Goal: Communication & Community: Answer question/provide support

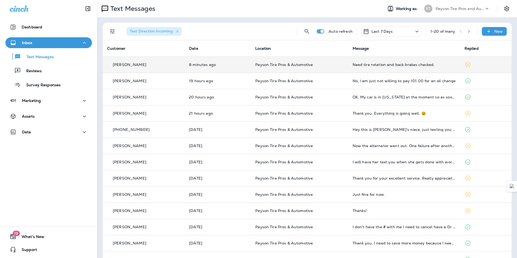
click at [384, 67] on td "Need tire rotation and back brakes checked." at bounding box center [404, 64] width 112 height 16
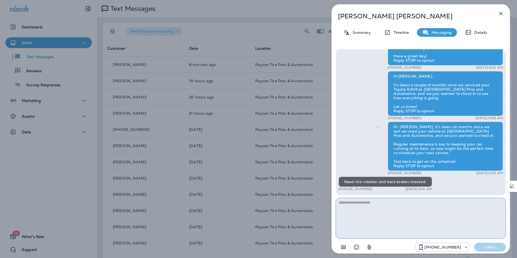
click at [361, 225] on textarea at bounding box center [421, 218] width 170 height 41
type textarea "**********"
click at [495, 248] on p "Send" at bounding box center [489, 247] width 23 height 5
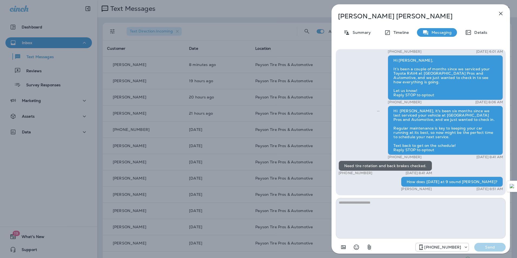
click at [500, 15] on icon "button" at bounding box center [501, 14] width 4 height 4
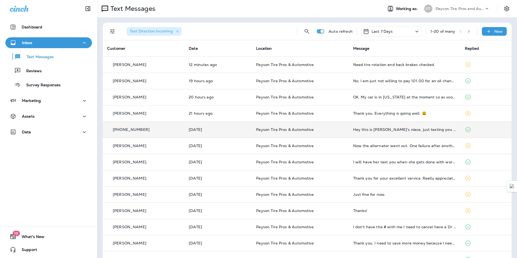
click at [423, 127] on div "Hey this is [PERSON_NAME]’s niece, just texting you about my air conditioning n…" at bounding box center [404, 129] width 103 height 4
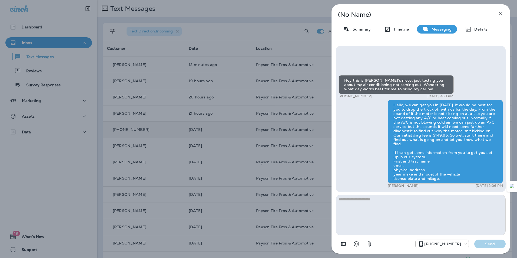
click at [420, 210] on textarea at bounding box center [421, 215] width 170 height 41
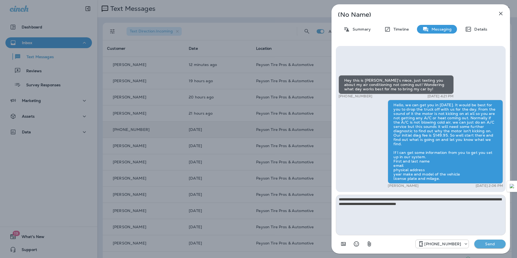
type textarea "**********"
click at [489, 246] on p "Send" at bounding box center [489, 243] width 23 height 5
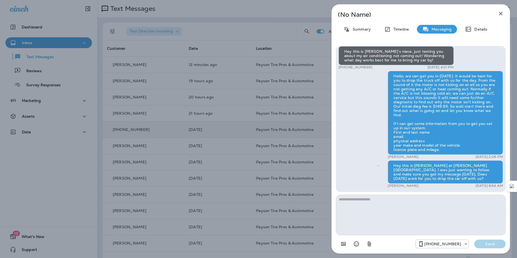
click at [500, 14] on icon "button" at bounding box center [500, 13] width 6 height 6
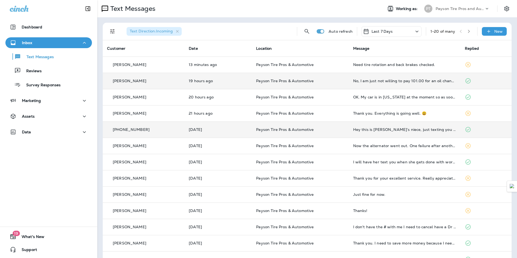
click at [411, 84] on td "No, I am just not willing to pay 101.00 for an oil change" at bounding box center [405, 81] width 112 height 16
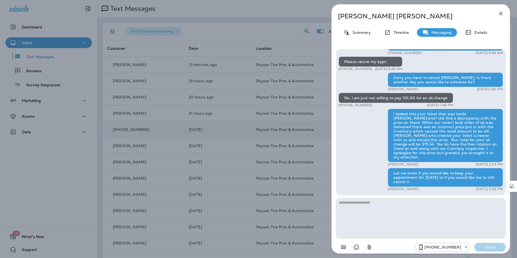
click at [394, 212] on textarea at bounding box center [421, 218] width 170 height 41
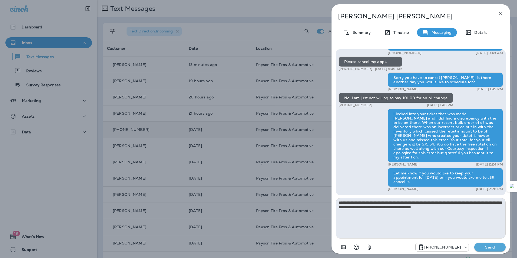
type textarea "**********"
drag, startPoint x: 490, startPoint y: 250, endPoint x: 488, endPoint y: 245, distance: 5.1
click at [489, 248] on button "Send" at bounding box center [489, 247] width 31 height 9
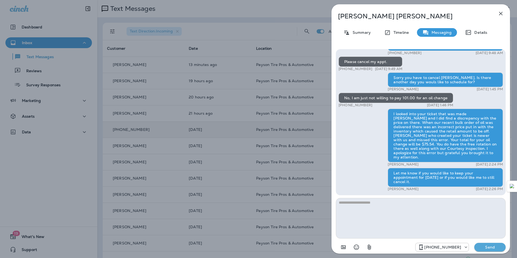
click at [488, 245] on div "[PHONE_NUMBER] Send" at bounding box center [460, 247] width 90 height 9
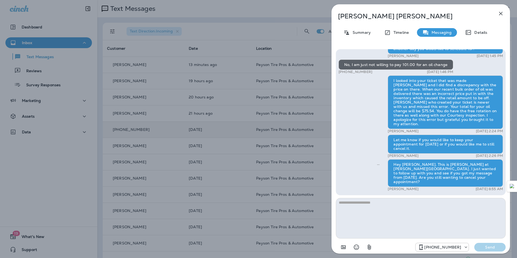
click at [498, 16] on icon "button" at bounding box center [500, 13] width 6 height 6
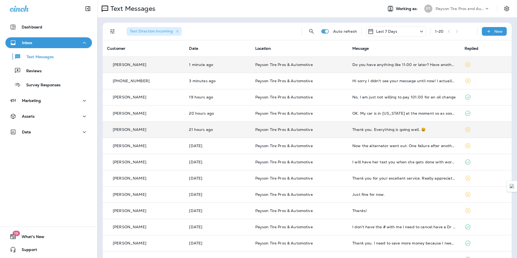
click at [365, 71] on td "Do you have anything like 11:00 or later? Have another appointment at that time." at bounding box center [404, 64] width 112 height 16
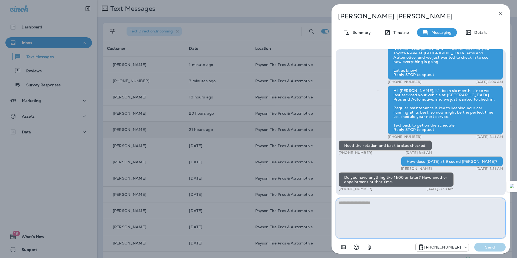
click at [427, 206] on textarea at bounding box center [421, 218] width 170 height 41
type textarea "**********"
click at [498, 251] on div "[PHONE_NUMBER] Send" at bounding box center [421, 245] width 170 height 14
click at [485, 247] on p "Send" at bounding box center [489, 247] width 23 height 5
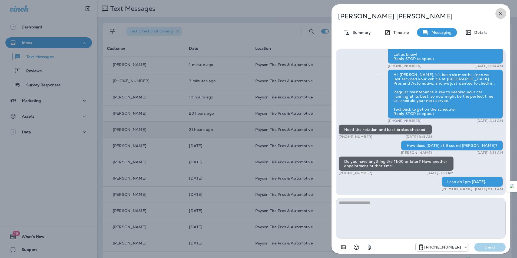
click at [501, 15] on icon "button" at bounding box center [500, 13] width 6 height 6
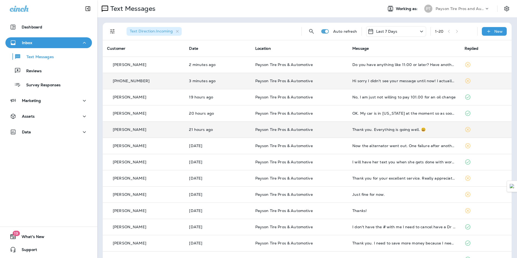
click at [423, 81] on div "Hi sorry I didn't see your message until now! I actually got it figured out, th…" at bounding box center [403, 81] width 103 height 4
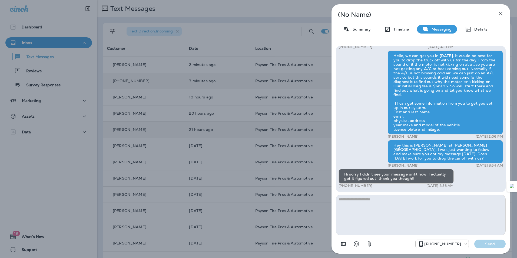
click at [369, 205] on textarea at bounding box center [421, 215] width 170 height 41
type textarea "**********"
click at [492, 245] on p "Send" at bounding box center [489, 243] width 23 height 5
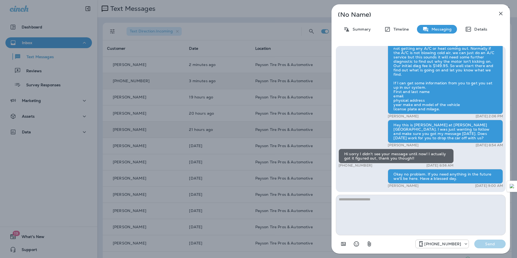
click at [501, 15] on icon "button" at bounding box center [500, 13] width 6 height 6
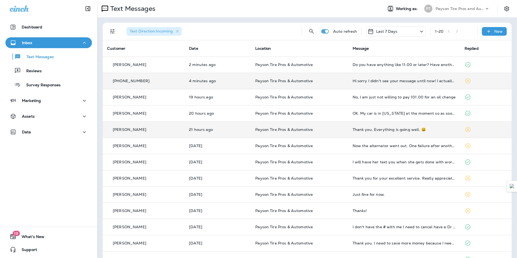
click at [404, 85] on td "Hi sorry I didn't see your message until now! I actually got it figured out, th…" at bounding box center [404, 81] width 112 height 16
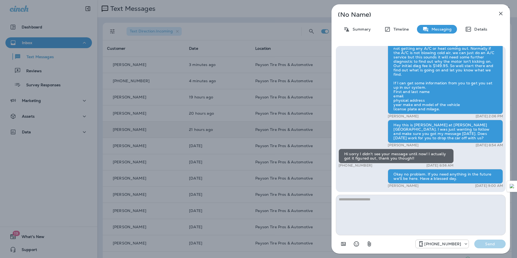
click at [503, 14] on icon "button" at bounding box center [500, 13] width 6 height 6
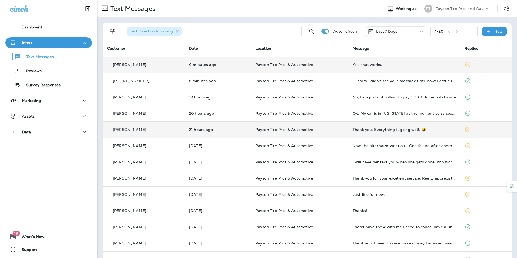
click at [410, 67] on td "Yes, that works." at bounding box center [404, 64] width 112 height 16
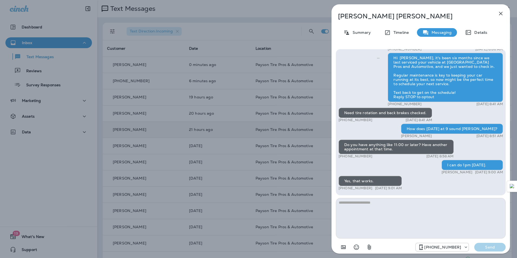
click at [411, 211] on textarea at bounding box center [421, 218] width 170 height 41
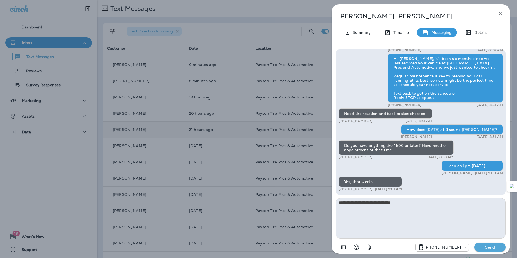
type textarea "**********"
click at [491, 248] on p "Send" at bounding box center [489, 247] width 23 height 5
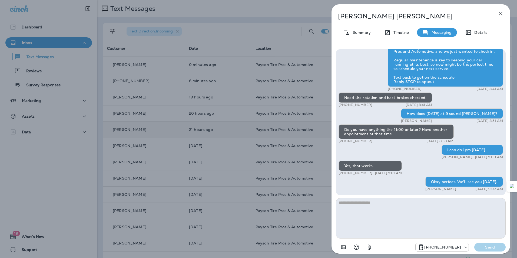
click at [499, 16] on button "button" at bounding box center [500, 13] width 11 height 11
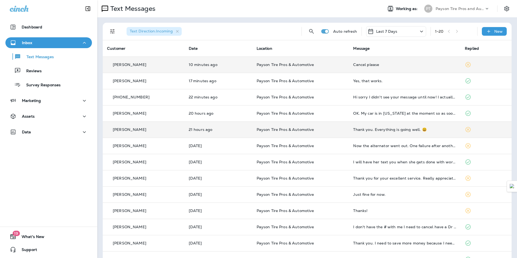
click at [399, 67] on td "Cancel please" at bounding box center [405, 64] width 112 height 16
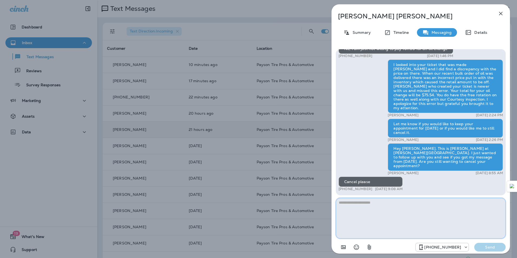
click at [465, 218] on textarea at bounding box center [421, 218] width 170 height 41
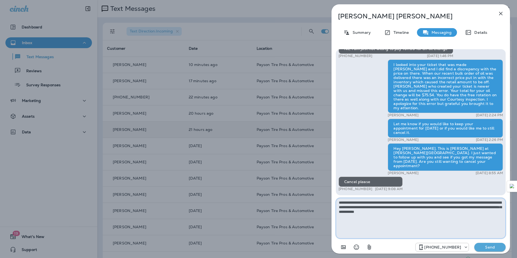
type textarea "**********"
click at [493, 246] on p "Send" at bounding box center [489, 247] width 23 height 5
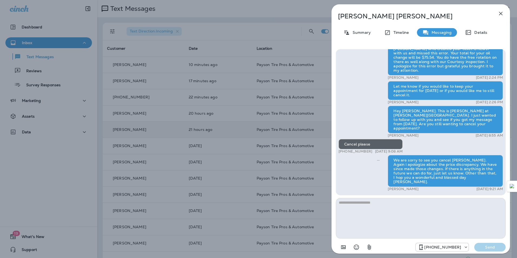
click at [502, 14] on icon "button" at bounding box center [501, 14] width 4 height 4
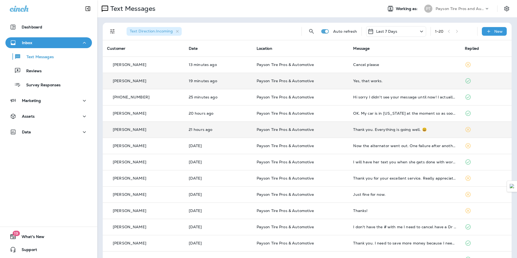
click at [437, 81] on div "Yes, that works." at bounding box center [404, 81] width 103 height 4
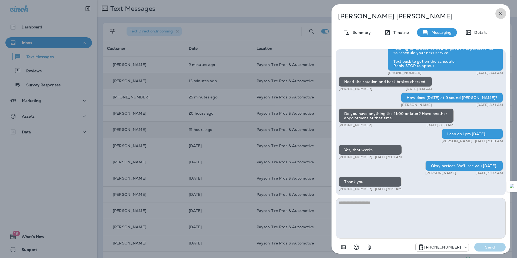
click at [501, 14] on icon "button" at bounding box center [500, 13] width 6 height 6
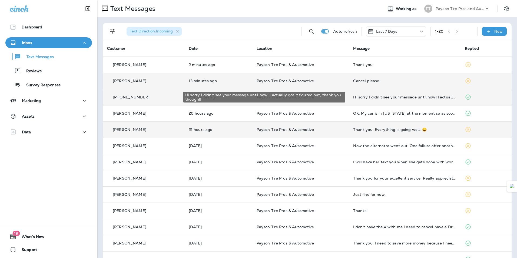
click at [421, 97] on div "Hi sorry I didn't see your message until now! I actually got it figured out, th…" at bounding box center [404, 97] width 103 height 4
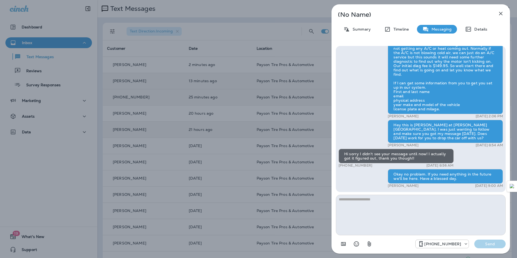
click at [500, 16] on icon "button" at bounding box center [500, 13] width 6 height 6
